Goal: Task Accomplishment & Management: Manage account settings

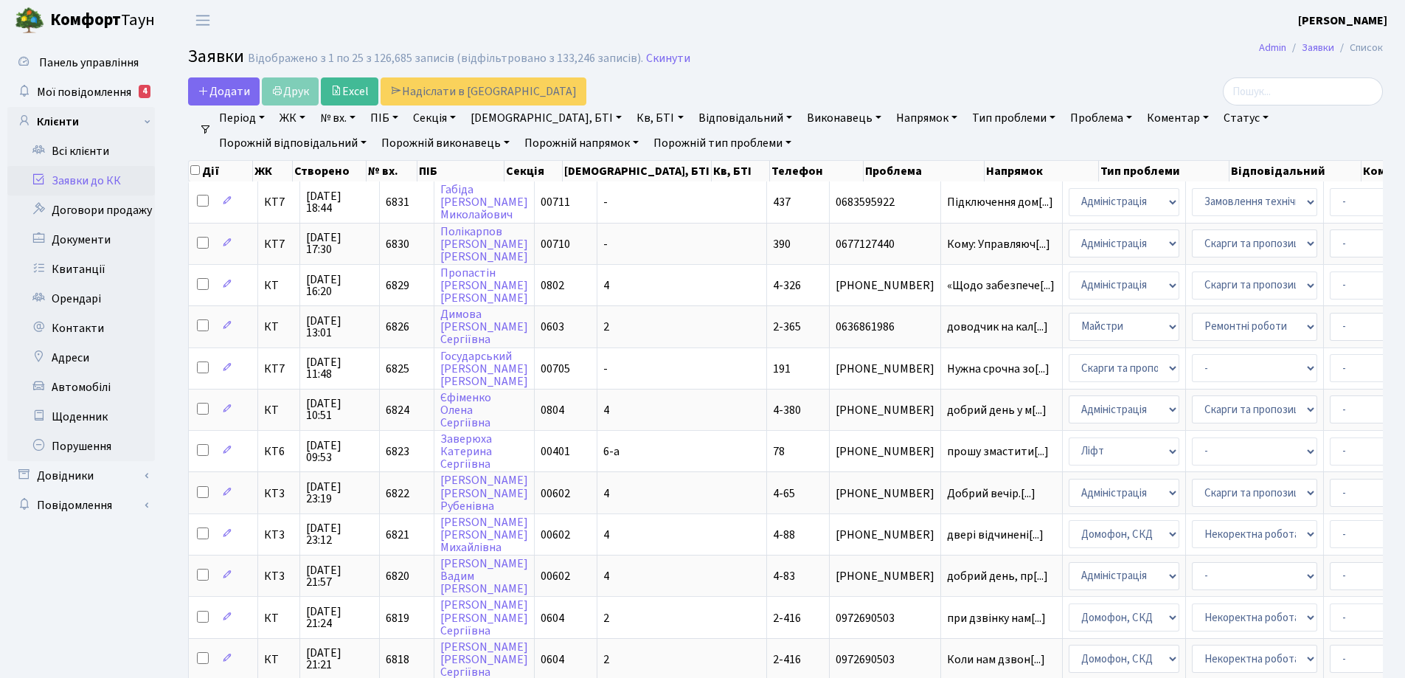
select select "25"
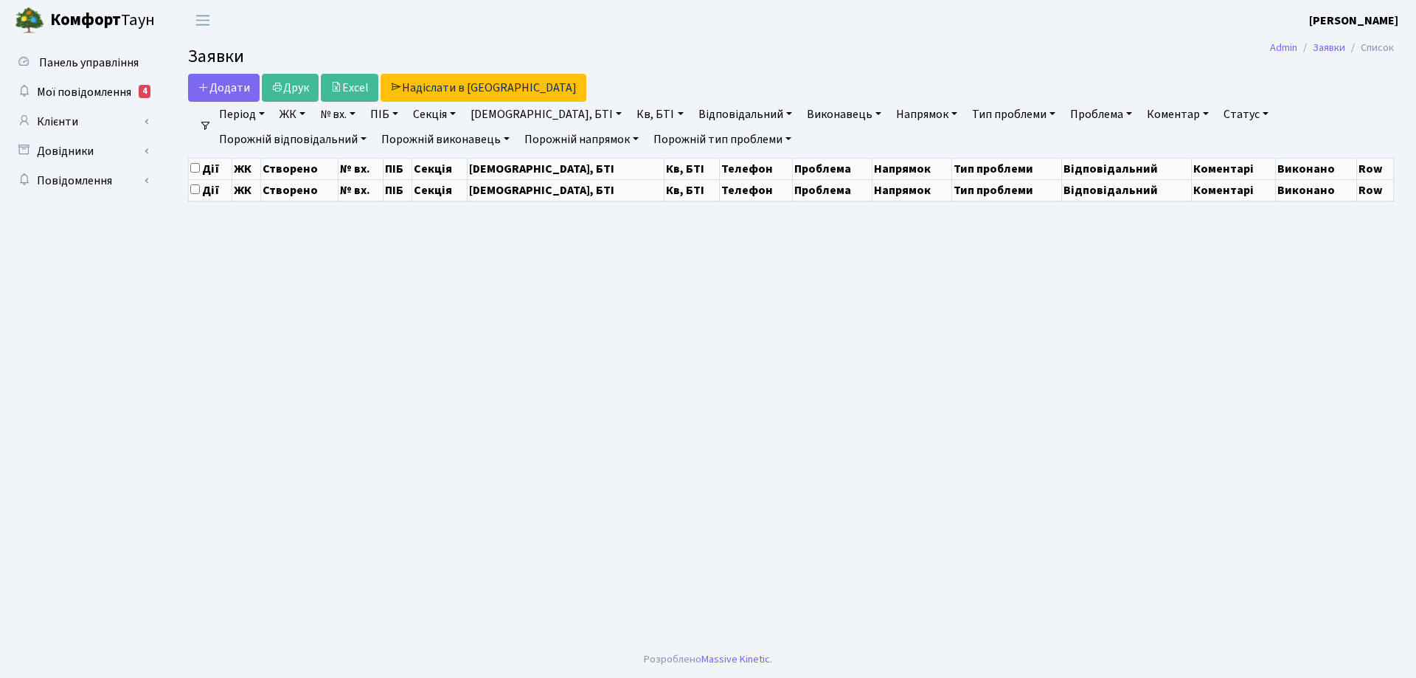
select select "25"
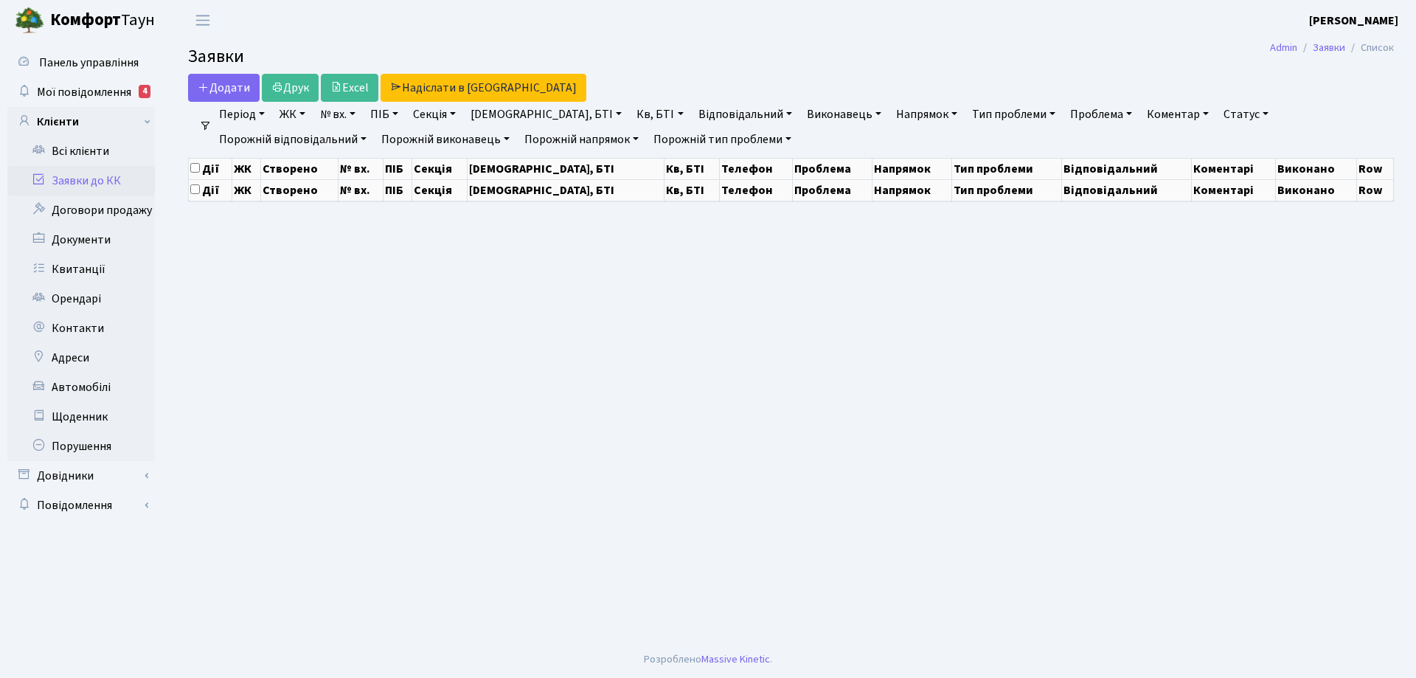
select select "25"
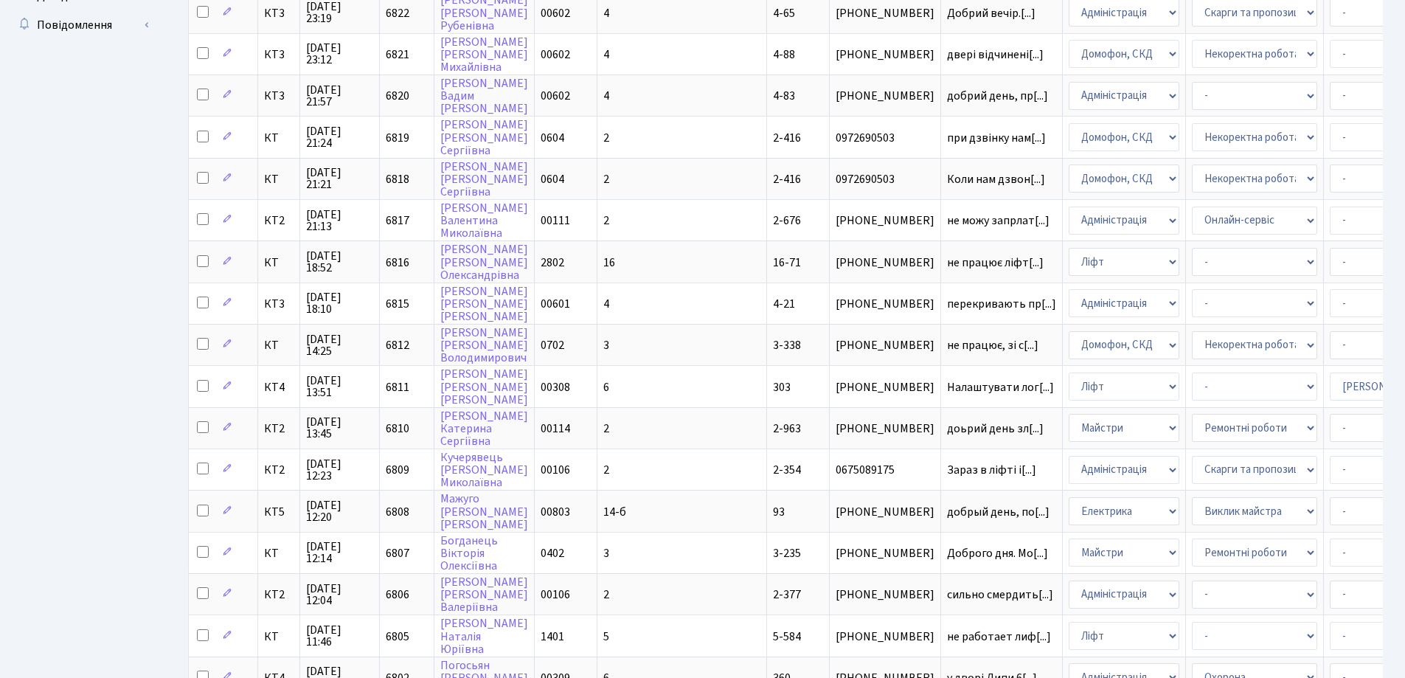
scroll to position [593, 0]
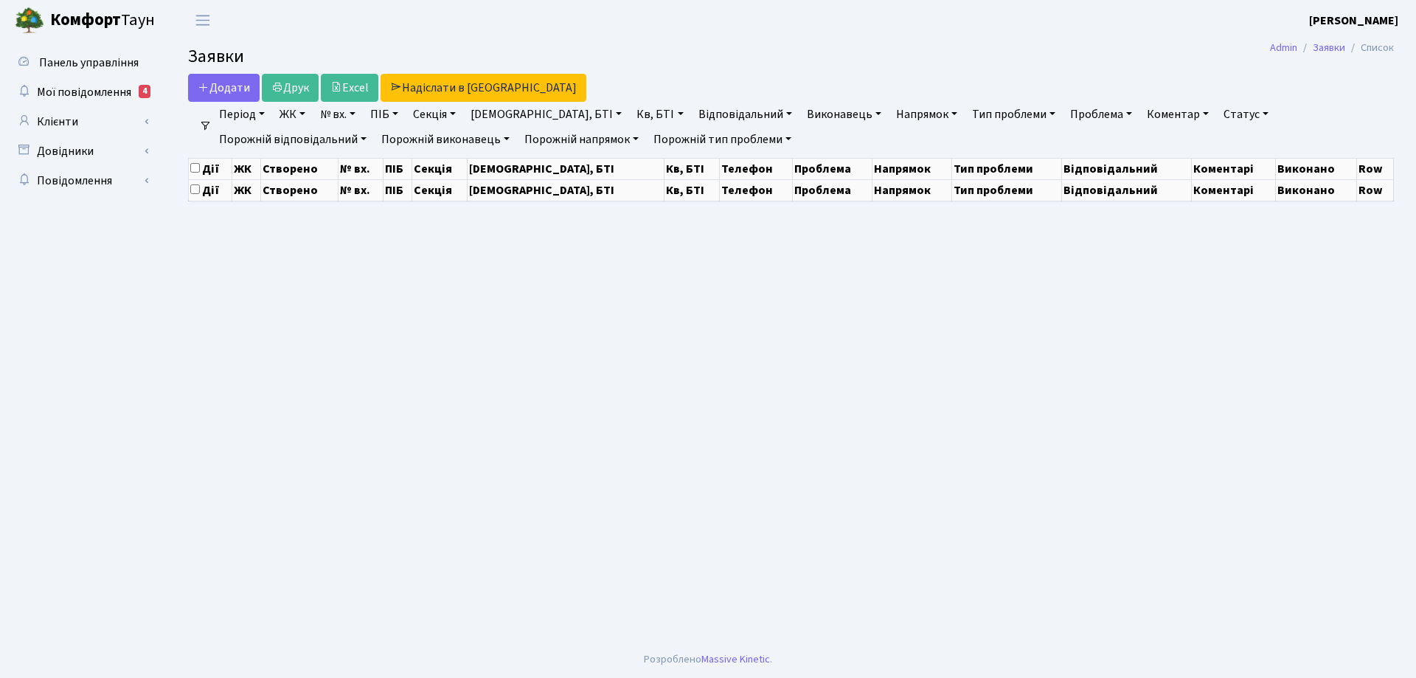
select select "25"
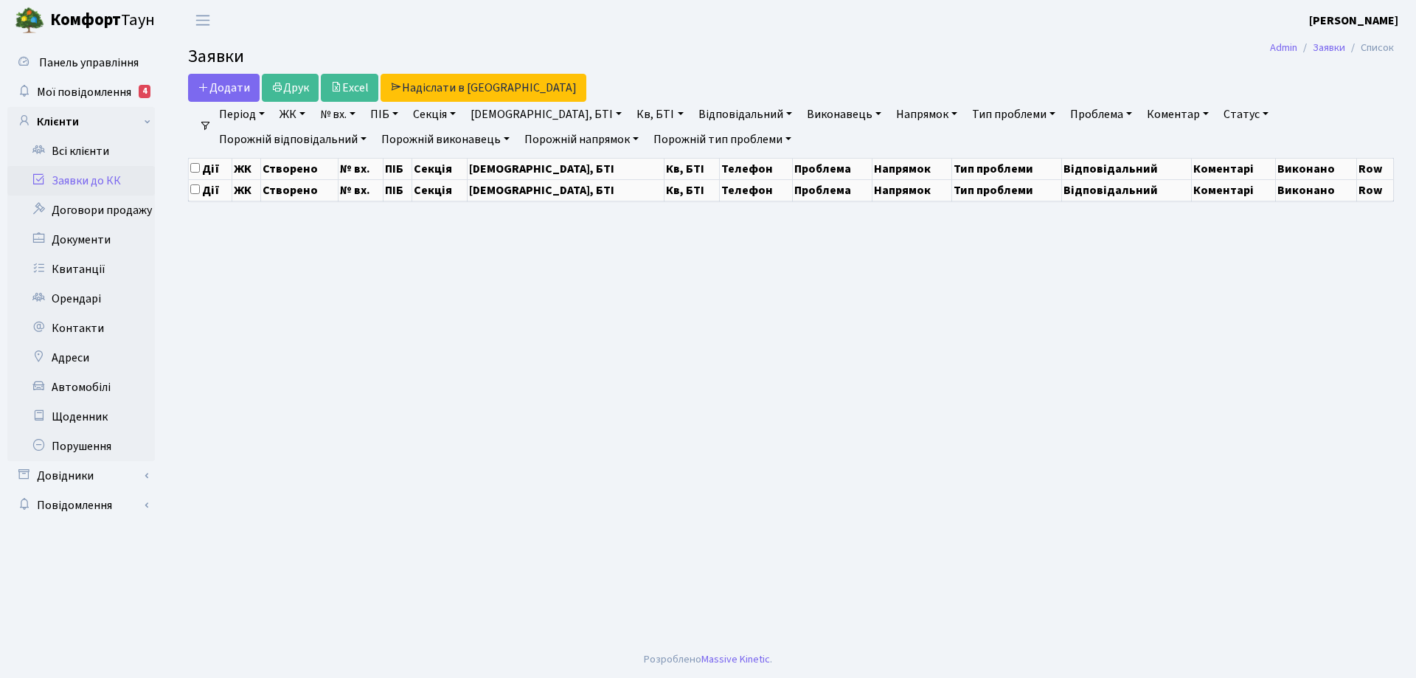
select select "25"
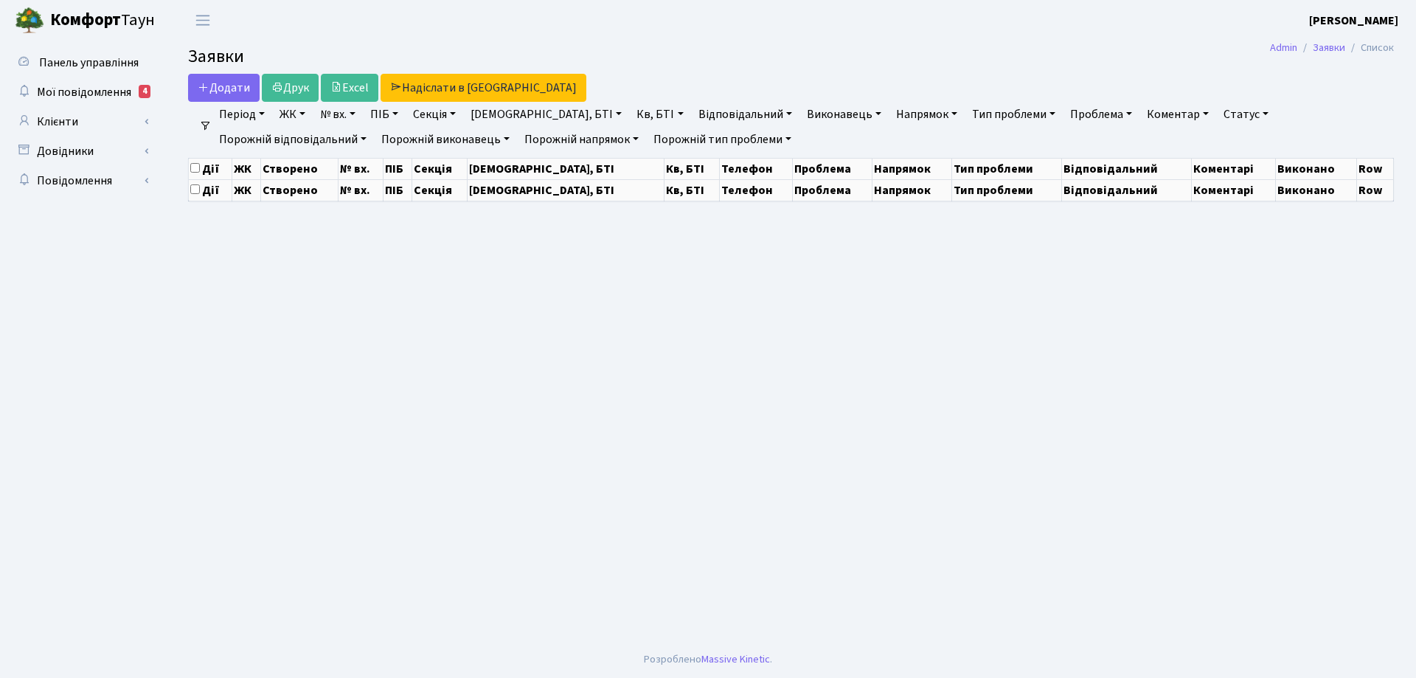
select select "25"
